Goal: Task Accomplishment & Management: Manage account settings

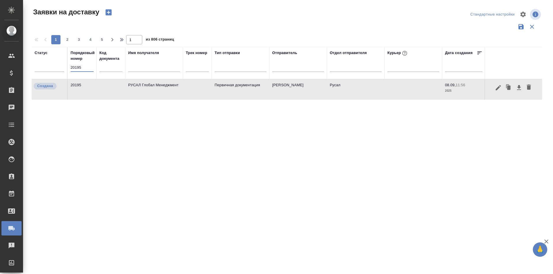
click at [86, 66] on input "20195" at bounding box center [82, 68] width 23 height 8
paste input "9"
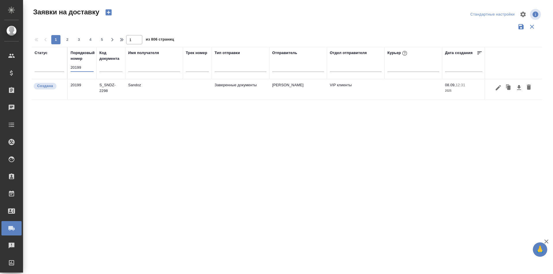
type input "20199"
click at [494, 87] on button "button" at bounding box center [498, 87] width 10 height 11
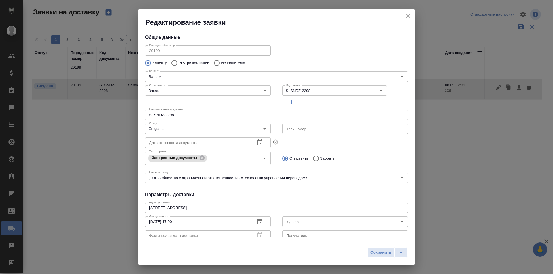
type input "[PERSON_NAME]"
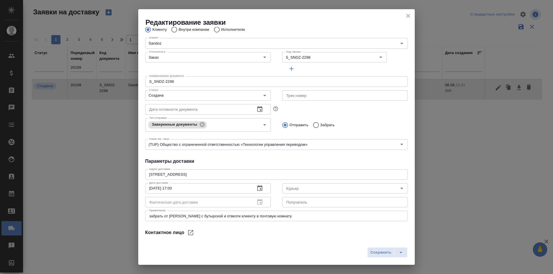
scroll to position [78, 0]
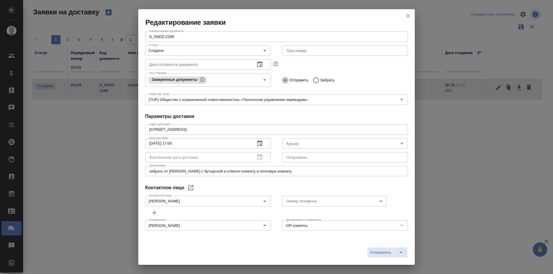
click at [400, 80] on div "Отправить Забрать" at bounding box center [345, 80] width 126 height 12
click at [404, 16] on button "close" at bounding box center [408, 16] width 9 height 9
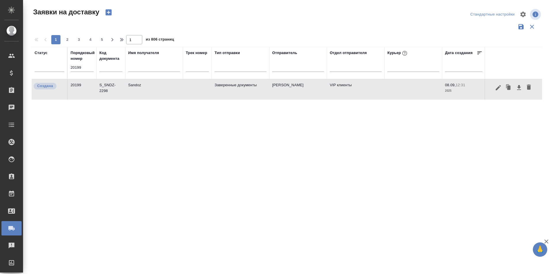
click at [91, 69] on input "20199" at bounding box center [82, 68] width 23 height 8
paste input "19992"
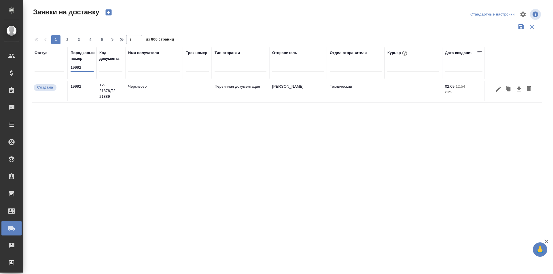
type input "19992"
click at [501, 88] on icon "button" at bounding box center [498, 89] width 7 height 7
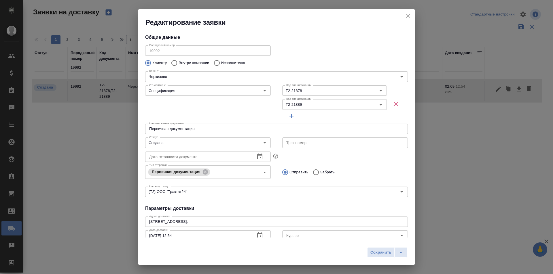
type input "[PERSON_NAME] [PERSON_NAME]"
type input "8 903 299 25 97"
click at [196, 138] on div "Создана Статус" at bounding box center [208, 143] width 126 height 10
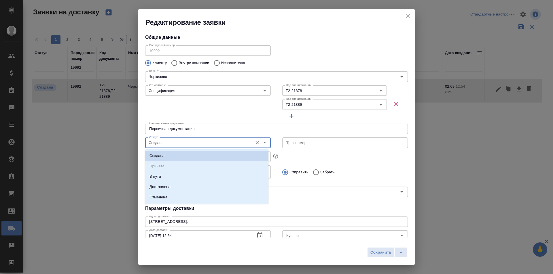
click at [198, 145] on input "Создана" at bounding box center [198, 142] width 103 height 7
click at [175, 183] on li "Доставлена" at bounding box center [207, 187] width 124 height 10
type input "Доставлена"
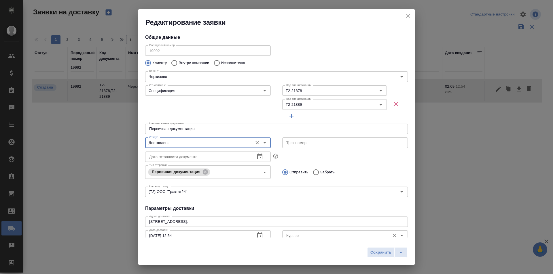
click at [297, 233] on input "Курьер" at bounding box center [335, 235] width 103 height 7
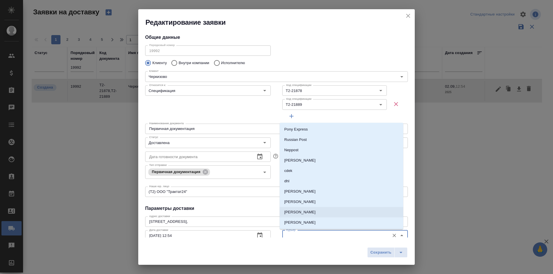
click at [299, 214] on p "[PERSON_NAME]" at bounding box center [299, 213] width 31 height 6
type input "[PERSON_NAME]"
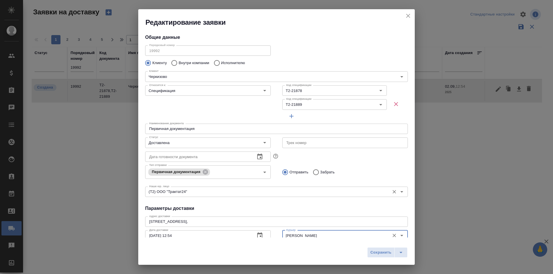
scroll to position [58, 0]
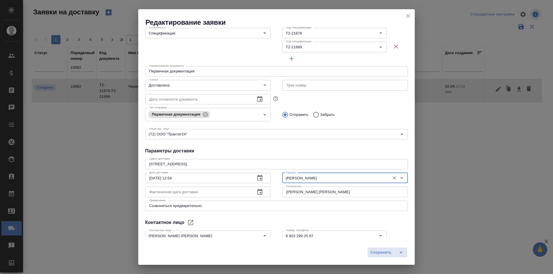
click at [259, 192] on icon "button" at bounding box center [259, 192] width 7 height 7
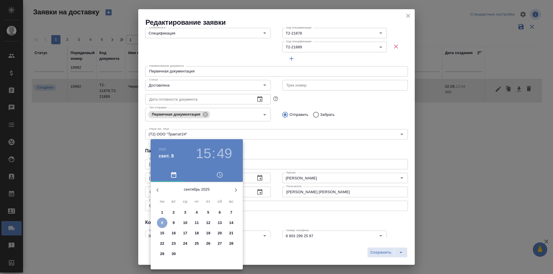
click at [162, 225] on p "8" at bounding box center [162, 223] width 2 height 6
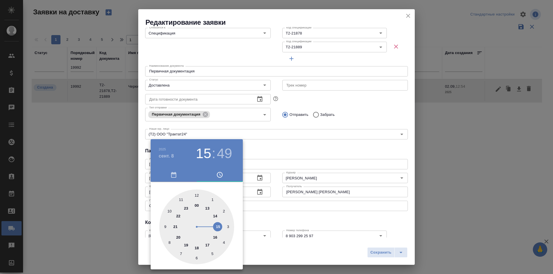
click at [209, 209] on div at bounding box center [196, 227] width 75 height 75
click at [218, 249] on div at bounding box center [196, 227] width 75 height 75
type input "[DATE] 13:23"
click at [271, 221] on div at bounding box center [276, 137] width 553 height 274
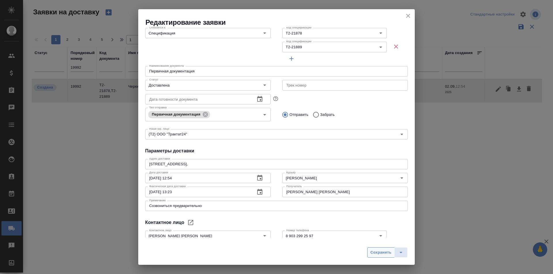
click at [378, 251] on span "Сохранить" at bounding box center [380, 253] width 21 height 7
type input "Создана"
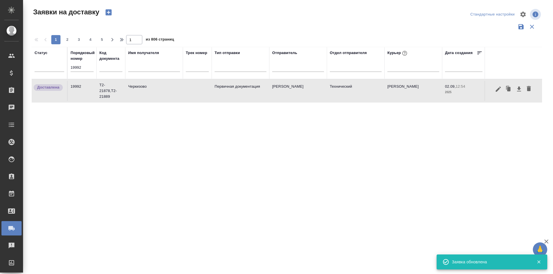
click at [72, 73] on div "19992" at bounding box center [82, 70] width 23 height 12
click at [73, 70] on input "19992" at bounding box center [82, 68] width 23 height 8
paste input "20055"
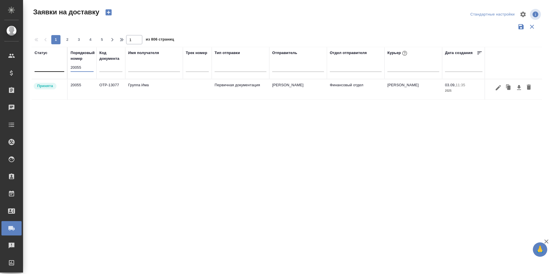
drag, startPoint x: 91, startPoint y: 69, endPoint x: 48, endPoint y: 68, distance: 42.6
click at [48, 68] on tr "Статус Порядковый номер 20055 Код документа Имя получателя Трек номер Тип отпра…" at bounding box center [331, 63] width 598 height 32
paste input "4"
type input "20054"
click at [501, 87] on icon "button" at bounding box center [498, 87] width 7 height 7
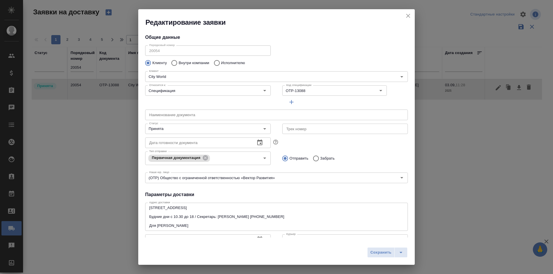
drag, startPoint x: 380, startPoint y: 140, endPoint x: 333, endPoint y: 128, distance: 48.1
click at [380, 140] on div "Дата готовности документа Дата готовности документа" at bounding box center [276, 142] width 274 height 25
click at [196, 124] on div "Принята Статус" at bounding box center [208, 129] width 126 height 10
click at [201, 130] on input "Принята" at bounding box center [198, 129] width 103 height 7
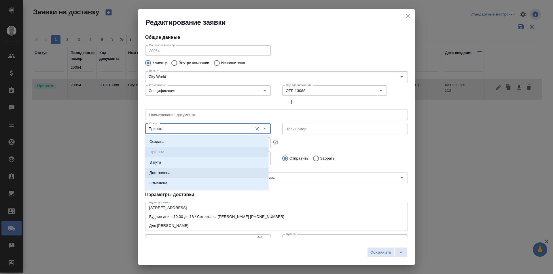
click at [186, 171] on li "Доставлена" at bounding box center [207, 173] width 124 height 10
type input "Доставлена"
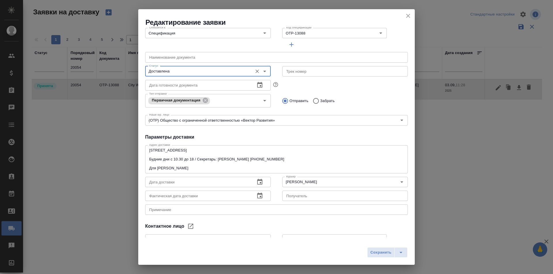
click at [254, 195] on button "button" at bounding box center [260, 196] width 14 height 14
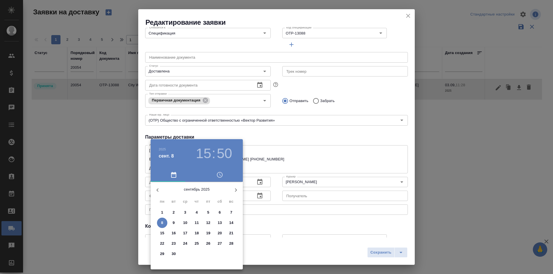
click at [158, 223] on span "8" at bounding box center [162, 223] width 10 height 6
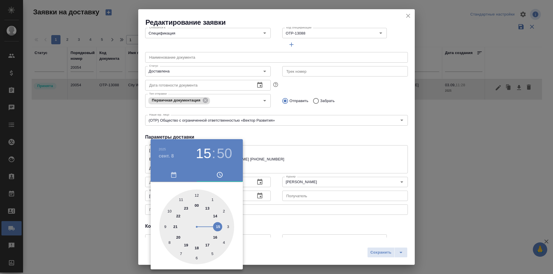
click at [218, 215] on div at bounding box center [196, 227] width 75 height 75
type input "[DATE] 14:50"
click at [369, 251] on div at bounding box center [276, 137] width 553 height 274
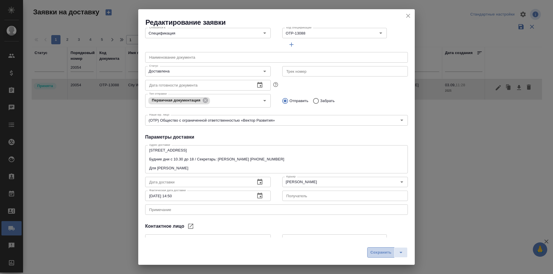
click at [385, 254] on span "Сохранить" at bounding box center [380, 253] width 21 height 7
type input "Принята"
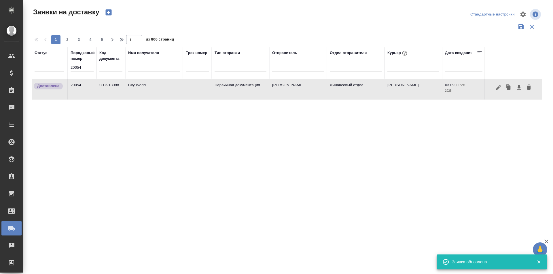
click at [75, 67] on input "20054" at bounding box center [82, 68] width 23 height 8
paste input "167"
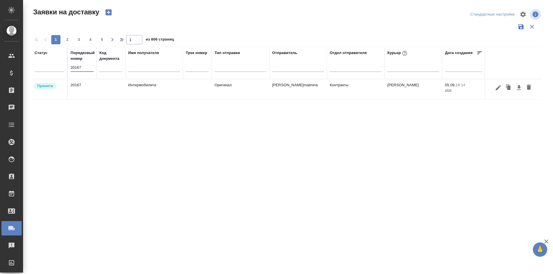
type input "20167"
click at [501, 90] on icon "button" at bounding box center [498, 87] width 7 height 7
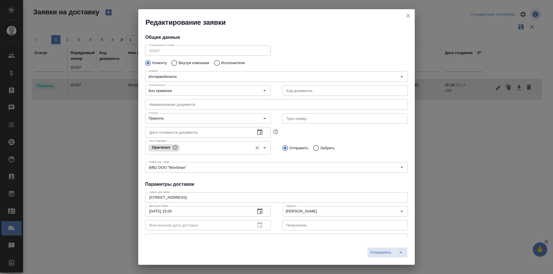
type input "Збанацкая Элина"
click at [192, 119] on input "Принята" at bounding box center [198, 118] width 103 height 7
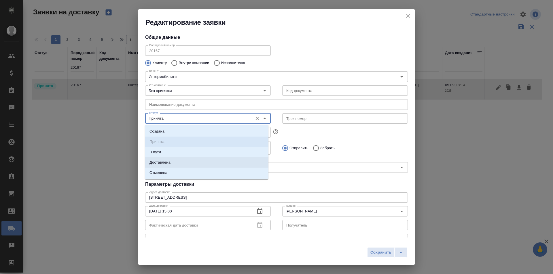
click at [191, 162] on li "Доставлена" at bounding box center [207, 163] width 124 height 10
type input "Доставлена"
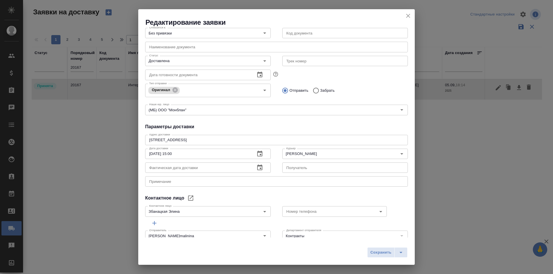
drag, startPoint x: 345, startPoint y: 122, endPoint x: 263, endPoint y: 147, distance: 85.8
click at [345, 122] on div "Общие данные Порядковый номер 20167 Порядковый номер Клиенту Внутри компании Ис…" at bounding box center [276, 132] width 276 height 211
click at [253, 170] on button "button" at bounding box center [260, 168] width 14 height 14
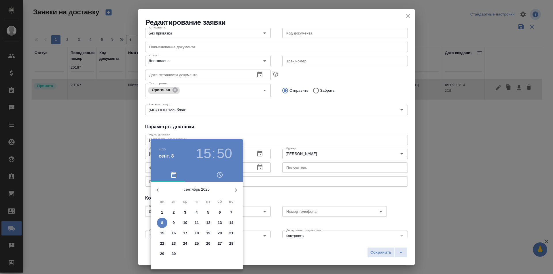
click at [161, 223] on p "8" at bounding box center [162, 223] width 2 height 6
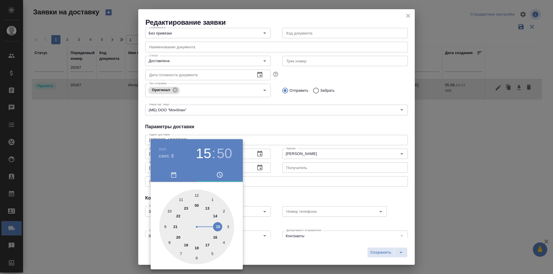
click at [209, 209] on div at bounding box center [196, 227] width 75 height 75
type input "[DATE] 13:50"
click at [382, 255] on div at bounding box center [276, 137] width 553 height 274
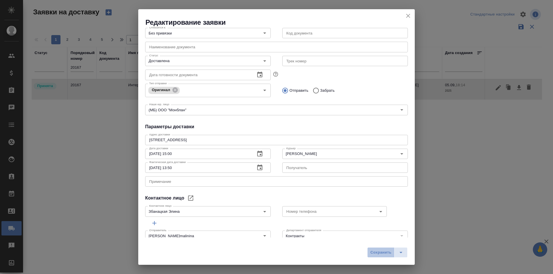
click at [380, 255] on span "Сохранить" at bounding box center [380, 253] width 21 height 7
type input "Принята"
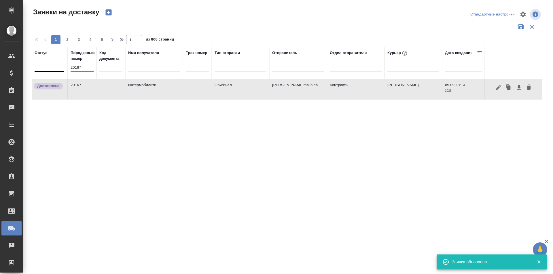
drag, startPoint x: 86, startPoint y: 68, endPoint x: 51, endPoint y: 66, distance: 35.2
click at [51, 66] on tr "Статус Порядковый номер 20167 Код документа Имя получателя Трек номер Тип отпра…" at bounding box center [331, 63] width 598 height 32
paste input "025"
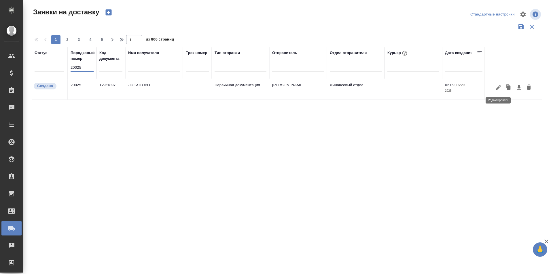
type input "20025"
click at [496, 91] on button "button" at bounding box center [498, 87] width 10 height 11
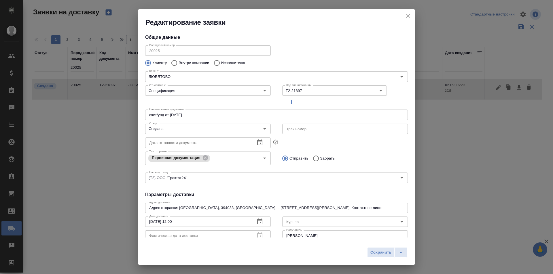
type input "[PERSON_NAME]"
type input "89611816919"
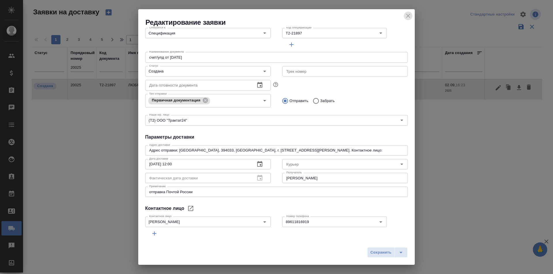
click at [411, 16] on icon "close" at bounding box center [408, 15] width 7 height 7
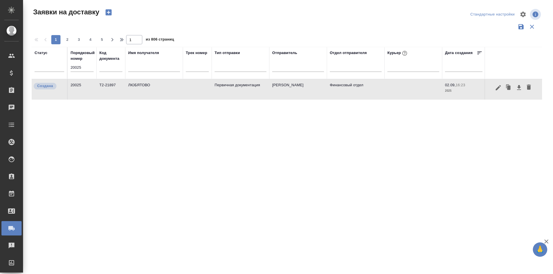
click at [88, 65] on input "20025" at bounding box center [82, 68] width 23 height 8
paste input "178"
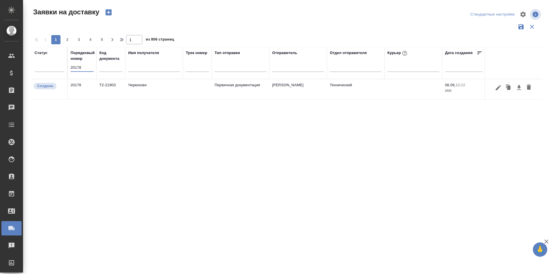
type input "20178"
click at [498, 86] on icon "button" at bounding box center [498, 87] width 7 height 7
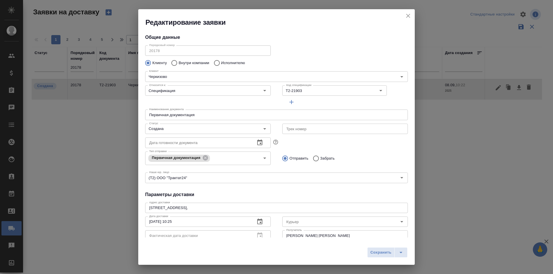
type input "[PERSON_NAME] [PERSON_NAME]"
type input "8 903 299 25 97"
click at [204, 131] on input "Создана" at bounding box center [198, 129] width 103 height 7
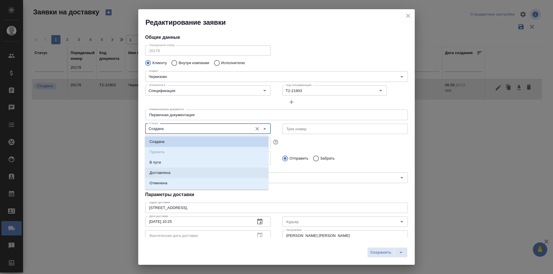
click at [190, 170] on li "Доставлена" at bounding box center [207, 173] width 124 height 10
type input "Доставлена"
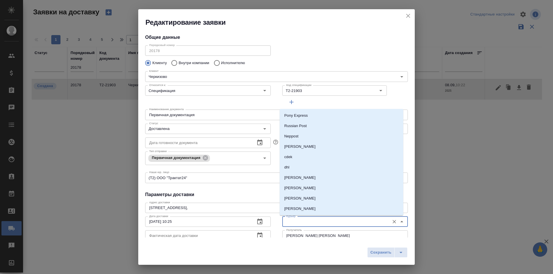
click at [297, 219] on input "Курьер" at bounding box center [335, 222] width 103 height 7
click at [304, 199] on p "[PERSON_NAME]" at bounding box center [299, 199] width 31 height 6
type input "[PERSON_NAME]"
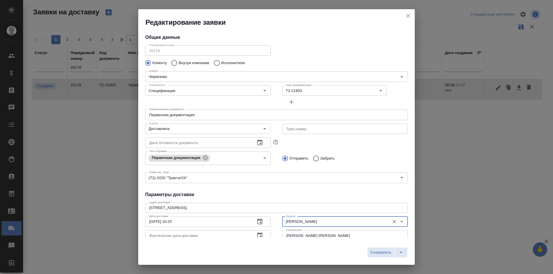
click at [255, 232] on button "button" at bounding box center [260, 236] width 14 height 14
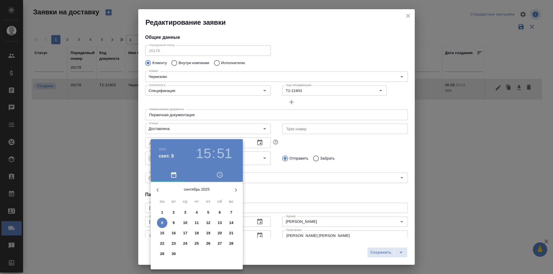
click at [165, 222] on span "8" at bounding box center [162, 223] width 10 height 6
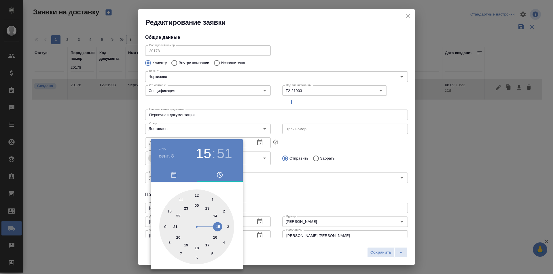
click at [219, 215] on div at bounding box center [196, 227] width 75 height 75
drag, startPoint x: 219, startPoint y: 243, endPoint x: 236, endPoint y: 240, distance: 16.9
click at [219, 243] on div at bounding box center [196, 227] width 75 height 75
type input "[DATE] 14:21"
click at [387, 249] on div at bounding box center [276, 137] width 553 height 274
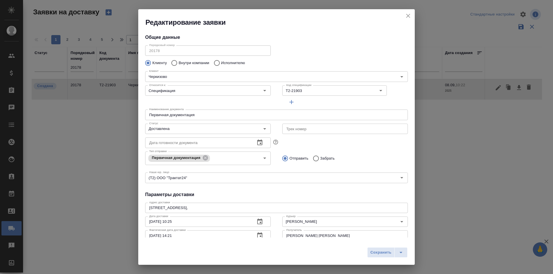
scroll to position [5, 0]
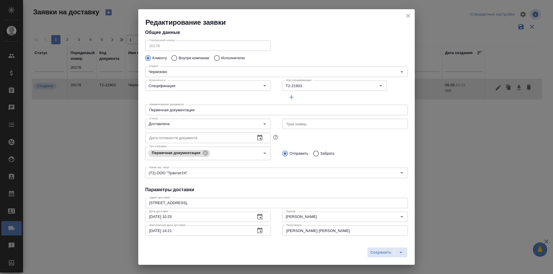
click at [384, 251] on span "Сохранить" at bounding box center [380, 253] width 21 height 7
type input "Создана"
